Goal: Transaction & Acquisition: Purchase product/service

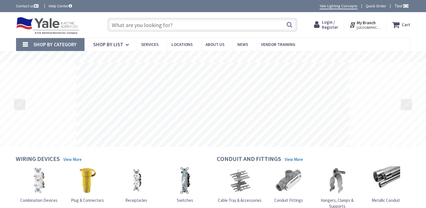
drag, startPoint x: 330, startPoint y: 25, endPoint x: 320, endPoint y: 30, distance: 11.7
click at [330, 25] on span "Login / Register" at bounding box center [330, 24] width 16 height 10
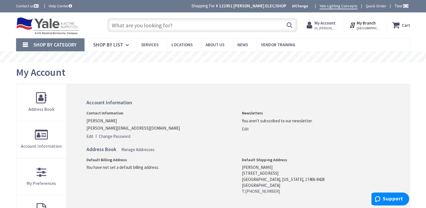
click at [137, 24] on input "text" at bounding box center [202, 25] width 190 height 14
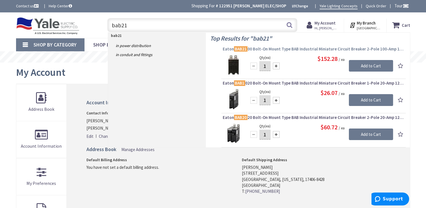
type input "bab21"
click at [259, 49] on span "Eaton BAB21 00 Bolt-On Mount Type BAB Industrial Miniature Circuit Breaker 2-Po…" at bounding box center [314, 49] width 182 height 6
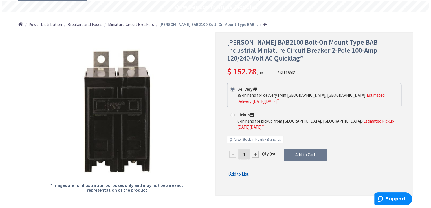
scroll to position [56, 0]
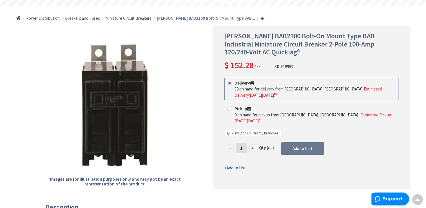
click at [252, 131] on link "View Stock in Nearby Branches" at bounding box center [255, 133] width 46 height 5
select select "data-availability"
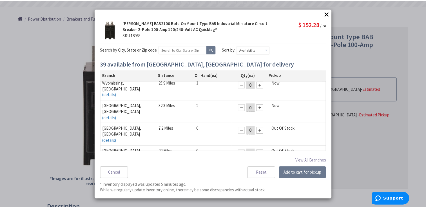
scroll to position [0, 0]
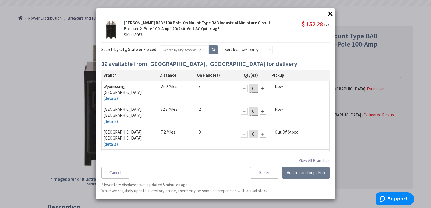
click at [333, 16] on button "×" at bounding box center [330, 13] width 8 height 8
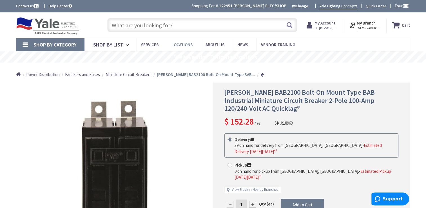
click at [178, 44] on span "Locations" at bounding box center [182, 44] width 21 height 5
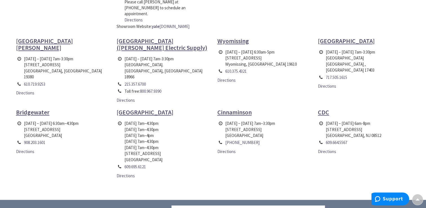
scroll to position [282, 0]
